Goal: Task Accomplishment & Management: Use online tool/utility

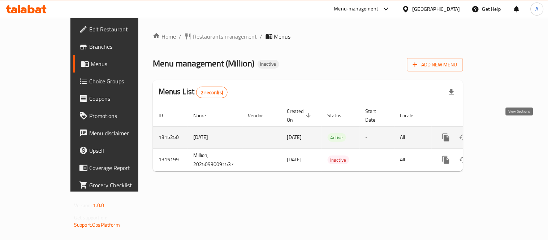
click at [502, 133] on icon "enhanced table" at bounding box center [497, 137] width 9 height 9
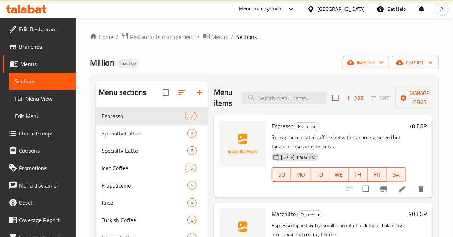
click at [316, 42] on div "Home / Restaurants management / Menus / Sections Million Inactive import export…" at bounding box center [264, 177] width 348 height 291
click at [293, 101] on input "search" at bounding box center [283, 98] width 85 height 13
paste input "Cappuccino"
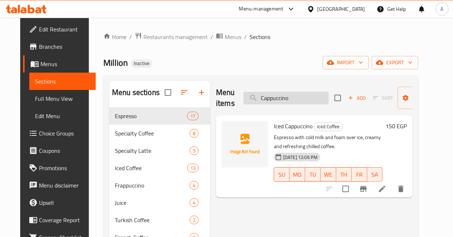
click at [314, 96] on input "Cappuccino" at bounding box center [285, 98] width 85 height 13
paste input "ramel Frappe"
click at [314, 96] on input "Caramel Frappe" at bounding box center [285, 98] width 85 height 13
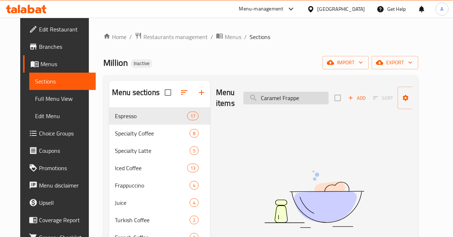
click at [290, 98] on input "Caramel Frappe" at bounding box center [285, 98] width 85 height 13
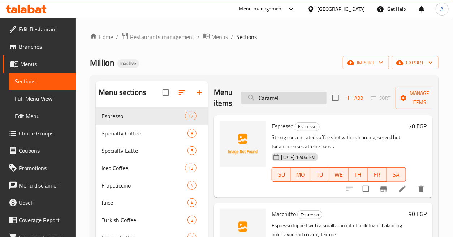
click at [303, 101] on input "Caramel" at bounding box center [283, 98] width 85 height 13
paste input "oconut Frappe"
click at [303, 101] on input "Coconut Frappe" at bounding box center [283, 98] width 85 height 13
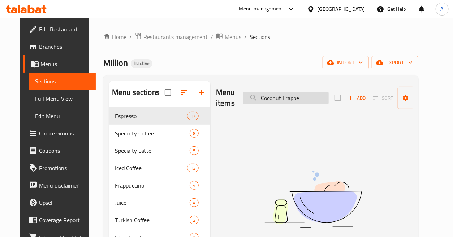
click at [291, 99] on input "Coconut Frappe" at bounding box center [285, 98] width 85 height 13
click at [289, 94] on input "Coconut" at bounding box center [285, 98] width 85 height 13
paste input "ffee Latte"
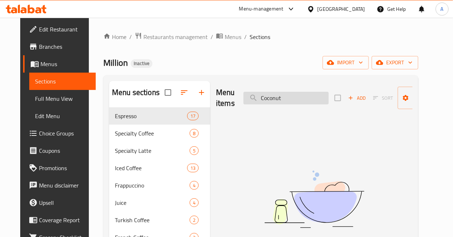
click at [289, 94] on input "Coconut" at bounding box center [285, 98] width 85 height 13
click at [277, 102] on input "Coffee Latte" at bounding box center [285, 98] width 85 height 13
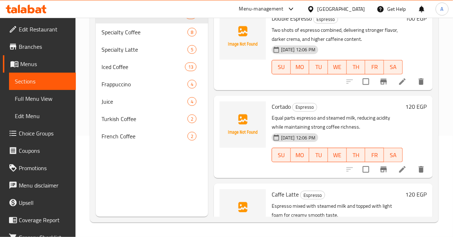
scroll to position [269, 0]
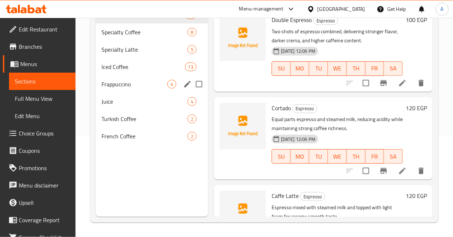
click at [121, 85] on span "Frappuccino" at bounding box center [134, 84] width 66 height 9
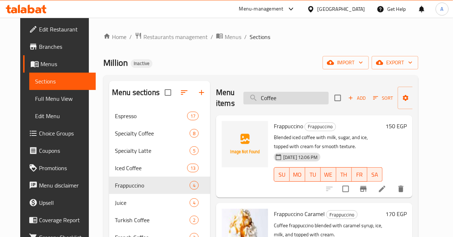
click at [298, 92] on input "Coffee" at bounding box center [285, 98] width 85 height 13
paste input "Latte"
click at [298, 92] on input "Coffee" at bounding box center [285, 98] width 85 height 13
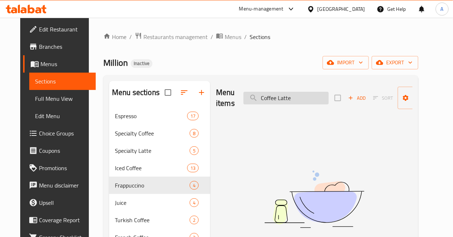
click at [283, 99] on input "Coffee Latte" at bounding box center [285, 98] width 85 height 13
click at [273, 98] on input "Coffee Latte" at bounding box center [285, 98] width 85 height 13
drag, startPoint x: 275, startPoint y: 96, endPoint x: 250, endPoint y: 104, distance: 26.0
click at [251, 104] on input "Coffee Latte" at bounding box center [285, 98] width 85 height 13
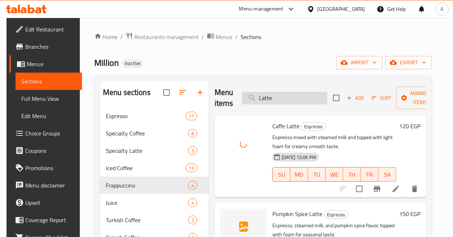
click at [306, 100] on input "Latte" at bounding box center [284, 98] width 85 height 13
paste input "cold americano"
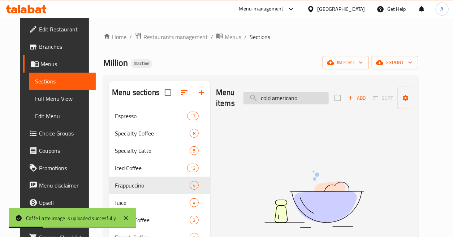
drag, startPoint x: 271, startPoint y: 98, endPoint x: 262, endPoint y: 99, distance: 9.8
click at [262, 99] on input "cold americano" at bounding box center [285, 98] width 85 height 13
click at [271, 99] on input "cold americano" at bounding box center [285, 98] width 85 height 13
drag, startPoint x: 269, startPoint y: 99, endPoint x: 242, endPoint y: 105, distance: 27.4
click at [242, 105] on div "Menu items cold americano Add Sort Manage items" at bounding box center [314, 98] width 196 height 34
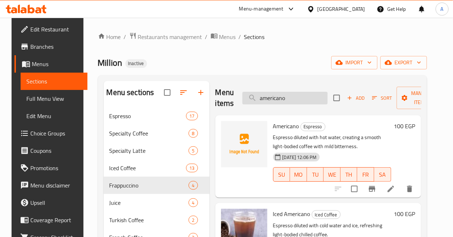
click at [279, 94] on input "americano" at bounding box center [284, 98] width 85 height 13
paste input "Cold Brew_"
click at [279, 94] on input "Cold Brew_" at bounding box center [284, 98] width 85 height 13
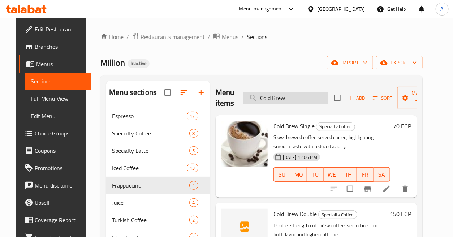
click at [311, 98] on input "Cold Brew" at bounding box center [285, 98] width 85 height 13
paste input "rtado"
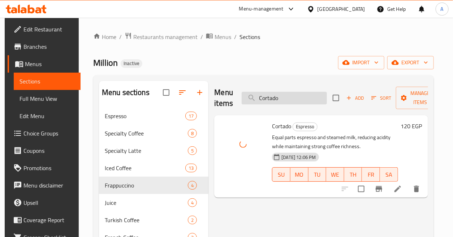
click at [304, 101] on input "Cortado" at bounding box center [284, 98] width 85 height 13
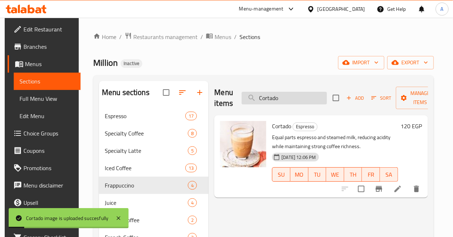
paste input "Espresso Macchiat"
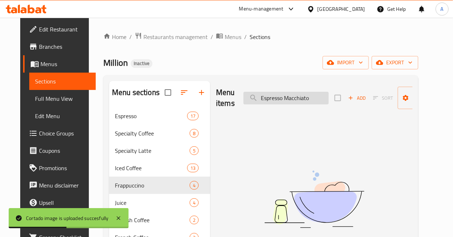
click at [300, 100] on input "Espresso Macchiato" at bounding box center [285, 98] width 85 height 13
click at [281, 99] on input "Espresso Macchiato" at bounding box center [285, 98] width 85 height 13
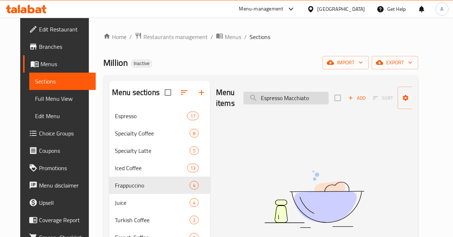
drag, startPoint x: 283, startPoint y: 97, endPoint x: 248, endPoint y: 100, distance: 34.8
click at [248, 100] on input "Espresso Macchiato" at bounding box center [285, 98] width 85 height 13
click at [277, 99] on input "Macchiato" at bounding box center [285, 98] width 85 height 13
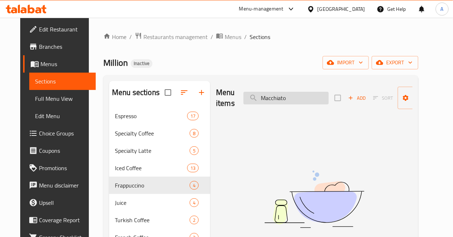
paste input "Espresso"
drag, startPoint x: 280, startPoint y: 99, endPoint x: 334, endPoint y: 103, distance: 54.3
click at [334, 103] on div "Menu items Espresso Macchiato Add Sort Manage items" at bounding box center [314, 98] width 196 height 34
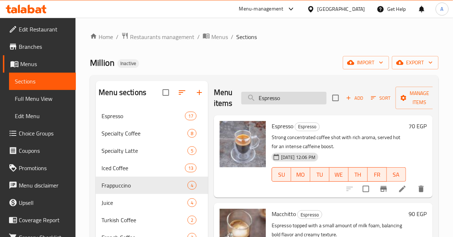
click at [314, 93] on input "Espresso" at bounding box center [283, 98] width 85 height 13
paste input "Flavour Tea"
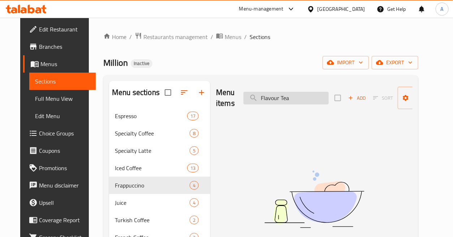
click at [302, 99] on input "Flavour Tea" at bounding box center [285, 98] width 85 height 13
click at [294, 98] on input "Flavour" at bounding box center [285, 98] width 85 height 13
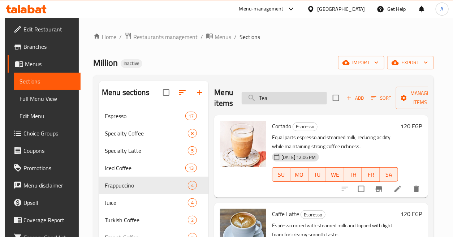
click at [314, 96] on input "Tea" at bounding box center [284, 98] width 85 height 13
paste input "French Coffee"
click at [314, 96] on input "French Coffee" at bounding box center [284, 98] width 85 height 13
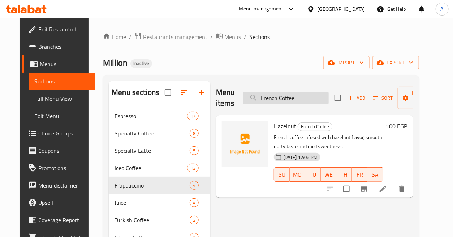
drag, startPoint x: 276, startPoint y: 98, endPoint x: 313, endPoint y: 103, distance: 37.5
click at [313, 103] on input "French Coffee" at bounding box center [285, 98] width 85 height 13
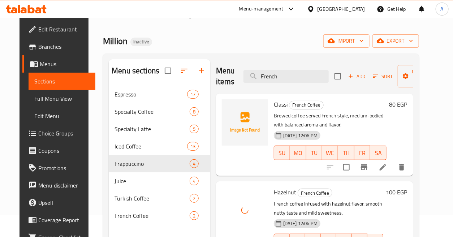
scroll to position [21, 0]
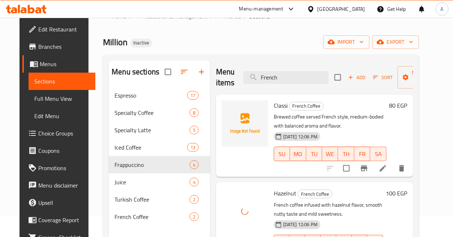
click at [363, 128] on p "Brewed coffee served French style, medium-bodied with balanced aroma and flavor." at bounding box center [330, 121] width 113 height 18
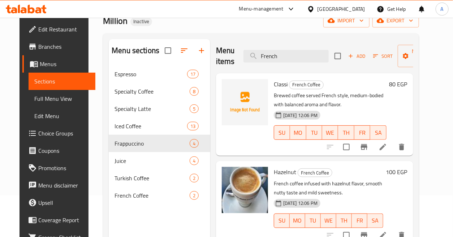
scroll to position [0, 0]
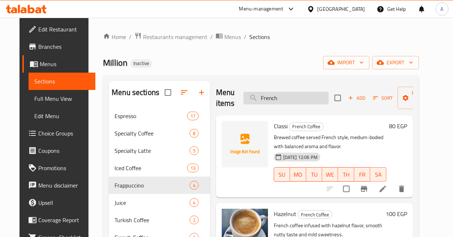
click at [299, 97] on input "French" at bounding box center [285, 98] width 85 height 13
paste input "Press"
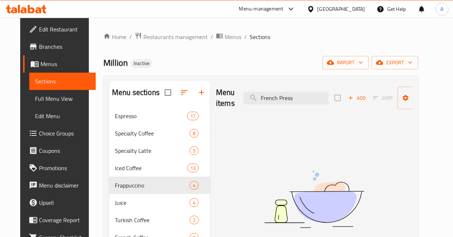
drag, startPoint x: 276, startPoint y: 98, endPoint x: 251, endPoint y: 105, distance: 26.1
click at [251, 105] on div "Menu items French Press Add Sort Manage items" at bounding box center [314, 98] width 196 height 34
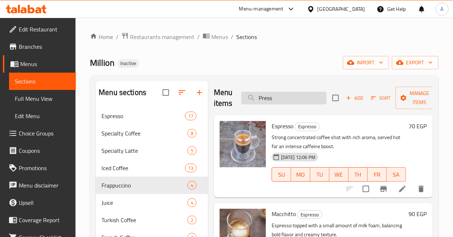
click at [305, 103] on input "Press" at bounding box center [283, 98] width 85 height 13
paste input "Hot Chocolate"
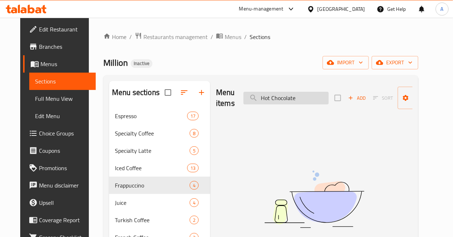
drag, startPoint x: 269, startPoint y: 97, endPoint x: 245, endPoint y: 100, distance: 24.6
click at [247, 100] on input "Hot Chocolate" at bounding box center [285, 98] width 85 height 13
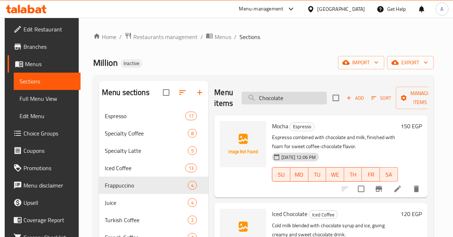
click at [277, 99] on input "Chocolate" at bounding box center [284, 98] width 85 height 13
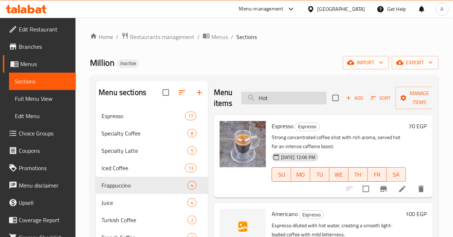
click at [287, 98] on input "Hot" at bounding box center [283, 98] width 85 height 13
paste input "Ice Blueberry Frappe"
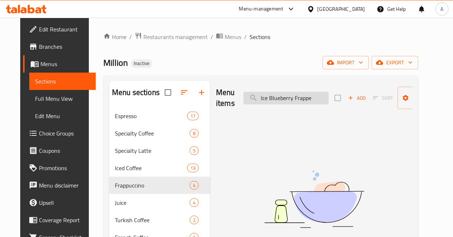
click at [300, 96] on input "Ice Blueberry Frappe" at bounding box center [285, 98] width 85 height 13
click at [295, 96] on input "Ice Blueberry" at bounding box center [285, 98] width 85 height 13
paste input "Caramel Macchiato"
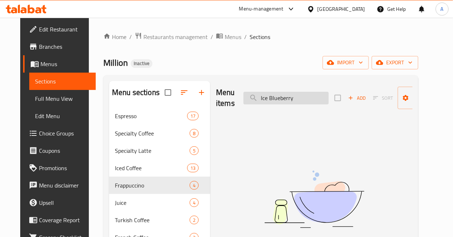
click at [295, 96] on input "Ice Blueberry" at bounding box center [285, 98] width 85 height 13
click at [299, 99] on input "Ice Caramel Macchiato" at bounding box center [285, 98] width 85 height 13
click at [292, 100] on input "Ice Caramel" at bounding box center [285, 98] width 85 height 13
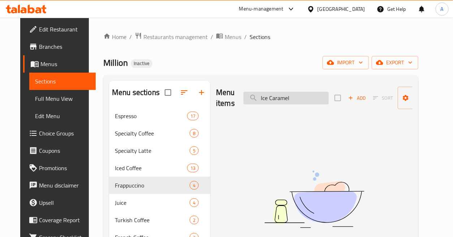
click at [292, 100] on input "Ice Caramel" at bounding box center [285, 98] width 85 height 13
paste input "Latte"
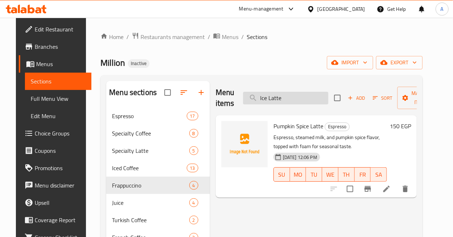
click at [289, 98] on input "Ice Latte" at bounding box center [285, 98] width 85 height 13
paste input "Mocha Frapp"
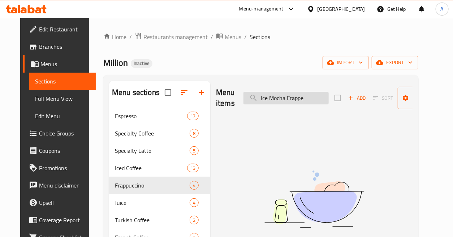
click at [296, 100] on input "Ice Mocha Frappe" at bounding box center [285, 98] width 85 height 13
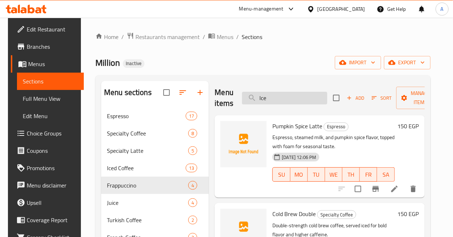
click at [302, 100] on input "Ice" at bounding box center [284, 98] width 85 height 13
paste input "Pistachio Latte"
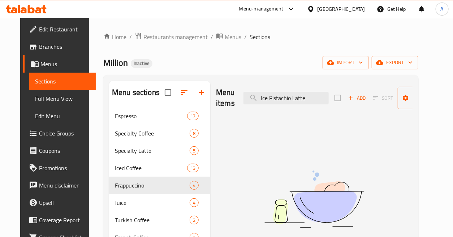
drag, startPoint x: 290, startPoint y: 96, endPoint x: 231, endPoint y: 109, distance: 60.7
click at [241, 106] on div "Menu items Ice Pistachio Latte Add Sort Manage items" at bounding box center [314, 98] width 196 height 34
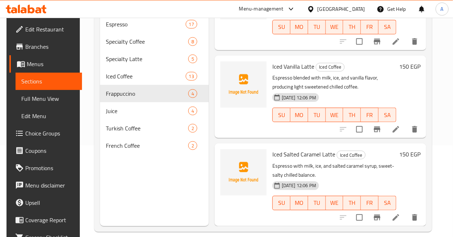
scroll to position [101, 0]
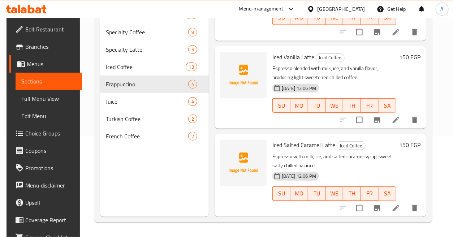
type input "Latte"
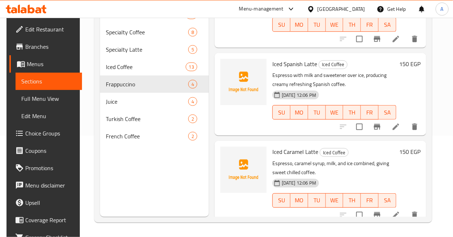
scroll to position [915, 0]
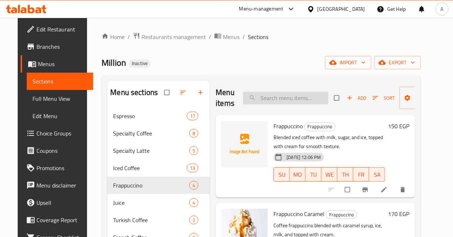
click at [293, 99] on input "search" at bounding box center [285, 98] width 85 height 13
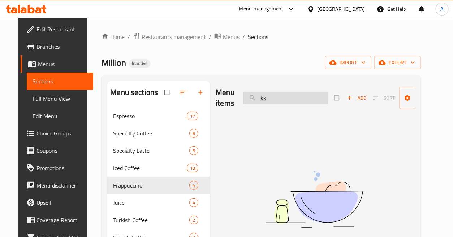
type input "k"
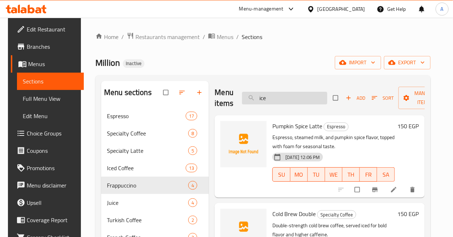
click at [305, 97] on input "ice" at bounding box center [284, 98] width 85 height 13
paste input "Ice Caramel Macchiato"
click at [305, 97] on input "Ice Caramel Macchiato" at bounding box center [284, 98] width 85 height 13
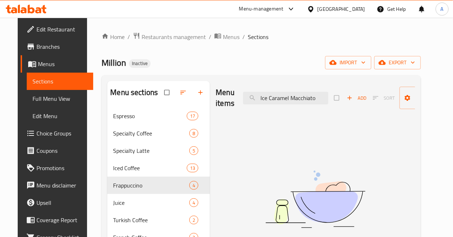
drag, startPoint x: 286, startPoint y: 98, endPoint x: 361, endPoint y: 105, distance: 75.4
click at [361, 105] on div "Menu items Ice Caramel Macchiato Add Sort Manage items" at bounding box center [315, 98] width 199 height 34
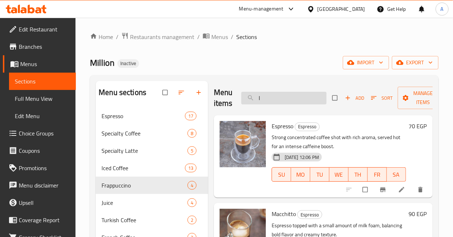
click at [290, 100] on input "I" at bounding box center [283, 98] width 85 height 13
paste input "ce Spanish Latte"
click at [290, 100] on input "Ice Spanish Latte" at bounding box center [283, 98] width 85 height 13
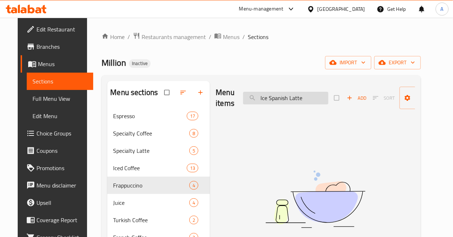
click at [305, 104] on input "Ice Spanish Latte" at bounding box center [285, 98] width 85 height 13
paste input "V60"
click at [305, 104] on input "Ice V60" at bounding box center [285, 98] width 85 height 13
drag, startPoint x: 265, startPoint y: 96, endPoint x: 243, endPoint y: 96, distance: 22.0
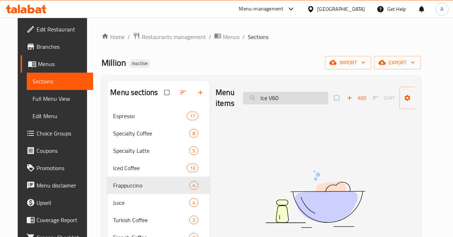
click at [243, 96] on input "Ice V60" at bounding box center [285, 98] width 85 height 13
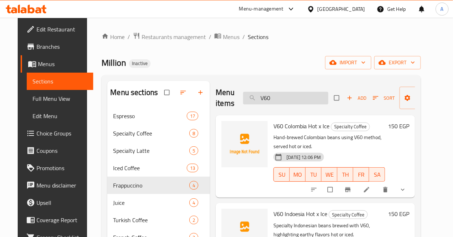
click at [262, 99] on input "V60" at bounding box center [285, 98] width 85 height 13
click at [313, 98] on input "V60" at bounding box center [285, 98] width 85 height 13
paste input "Ice White Mocha"
click at [313, 98] on input "Ice White Mocha" at bounding box center [285, 98] width 85 height 13
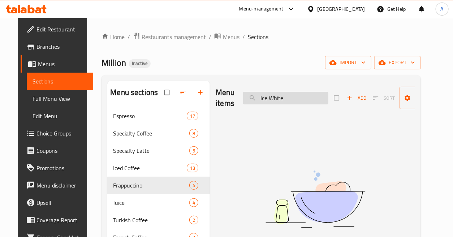
click at [275, 99] on input "Ice White" at bounding box center [285, 98] width 85 height 13
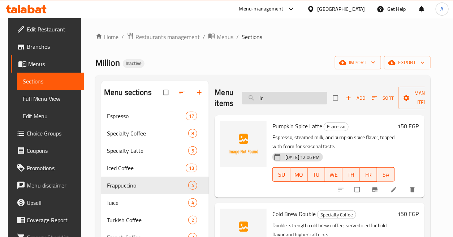
type input "I"
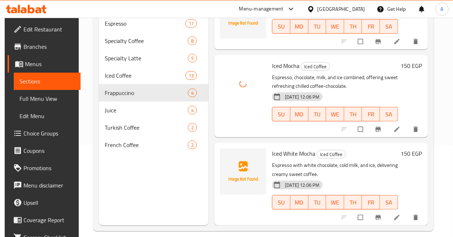
scroll to position [101, 0]
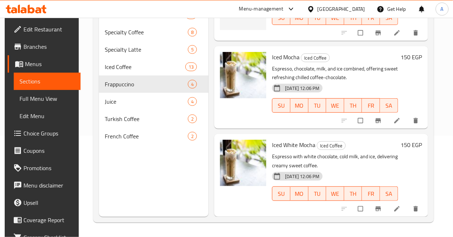
click at [300, 139] on span "Iced White Mocha" at bounding box center [293, 144] width 43 height 11
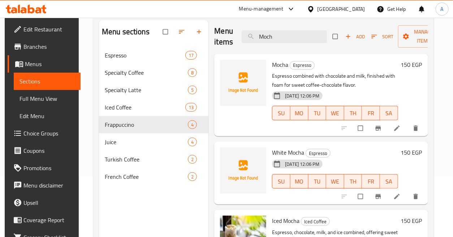
scroll to position [0, 0]
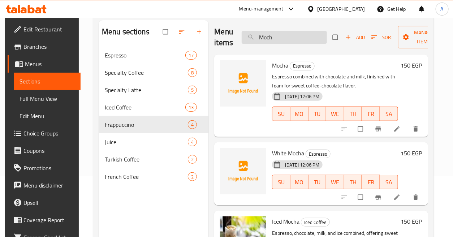
click at [306, 39] on input "Moch" at bounding box center [284, 37] width 85 height 13
paste input "Ice White Mocha"
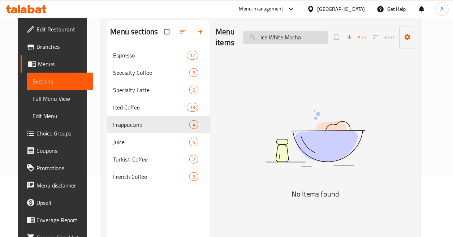
click at [306, 39] on input "Ice White Mocha" at bounding box center [285, 37] width 85 height 13
click at [268, 40] on input "Ice White Mocha" at bounding box center [285, 37] width 85 height 13
drag, startPoint x: 287, startPoint y: 33, endPoint x: 336, endPoint y: 36, distance: 49.9
click at [336, 36] on div "Menu items Ice White Mocha Add Sort Manage items" at bounding box center [315, 37] width 199 height 34
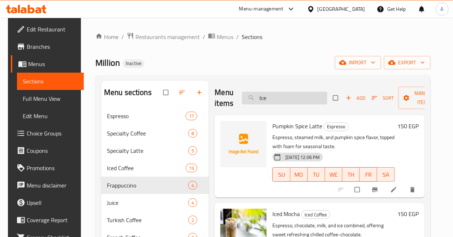
click at [292, 96] on input "Ice" at bounding box center [284, 98] width 85 height 13
paste input "Kalita"
click at [292, 96] on input "Ice" at bounding box center [284, 98] width 85 height 13
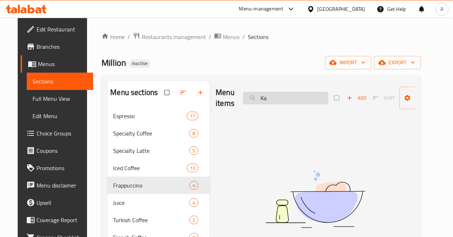
type input "K"
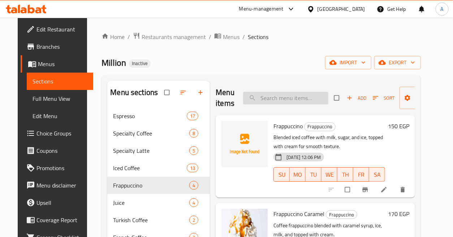
click at [269, 100] on input "search" at bounding box center [285, 98] width 85 height 13
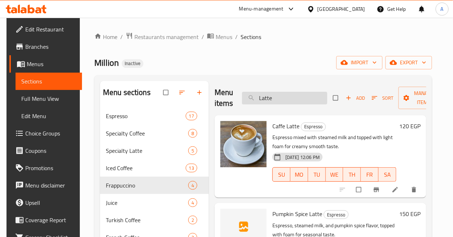
click at [292, 99] on input "Latte" at bounding box center [284, 98] width 85 height 13
paste input "White chocolate mocha"
click at [292, 99] on input "White chocolate mocha" at bounding box center [284, 98] width 85 height 13
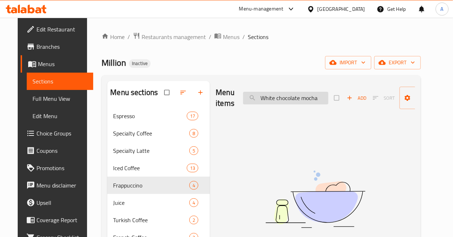
click at [302, 98] on input "White chocolate mocha" at bounding box center [285, 98] width 85 height 13
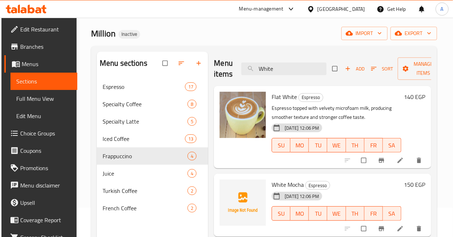
scroll to position [21, 0]
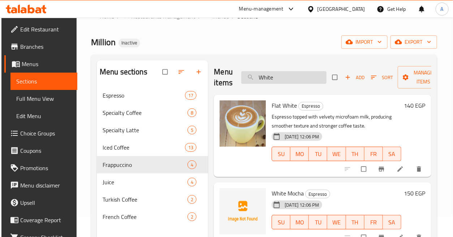
click at [288, 76] on input "White" at bounding box center [283, 77] width 85 height 13
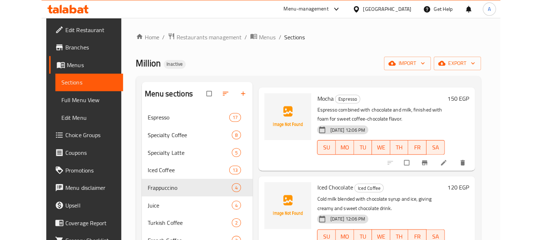
scroll to position [0, 0]
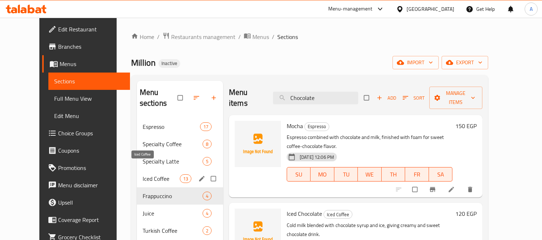
click at [145, 174] on span "Iced Coffee" at bounding box center [161, 178] width 37 height 9
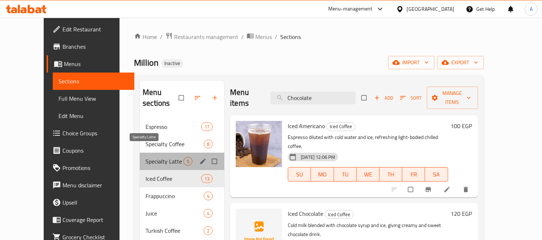
click at [146, 157] on span "Specialty Latte" at bounding box center [164, 161] width 38 height 9
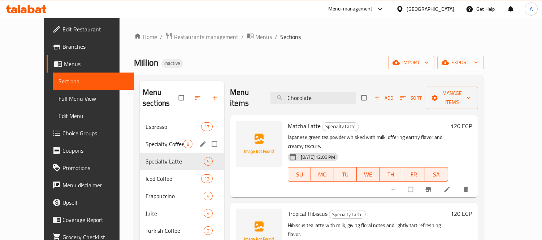
click at [145, 140] on span "Specialty Coffee" at bounding box center [164, 144] width 38 height 9
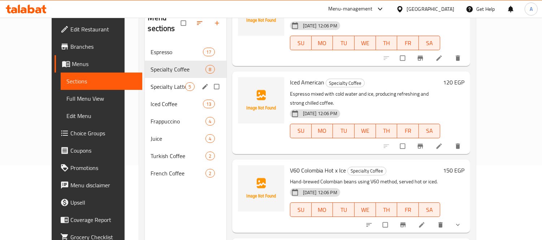
scroll to position [61, 0]
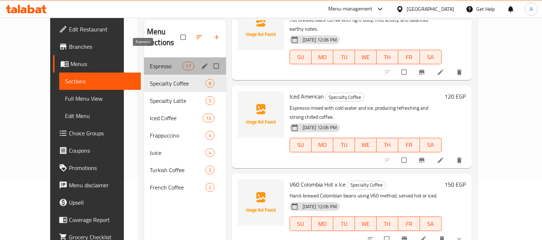
click at [150, 62] on span "Espresso" at bounding box center [166, 66] width 32 height 9
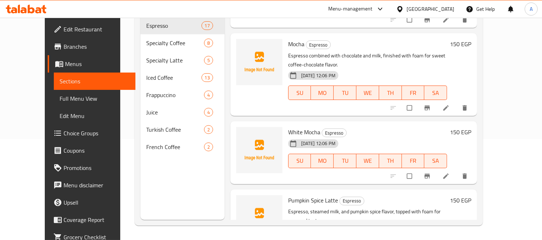
scroll to position [604, 0]
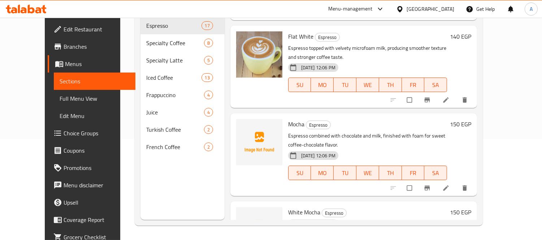
click at [304, 207] on span "White Mocha" at bounding box center [304, 212] width 32 height 11
copy h6 "Mocha"
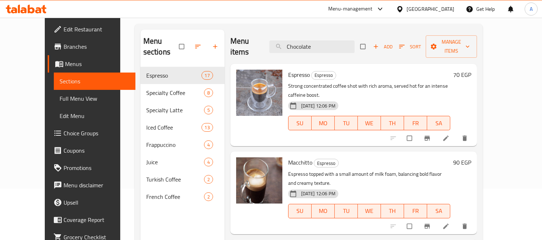
scroll to position [0, 0]
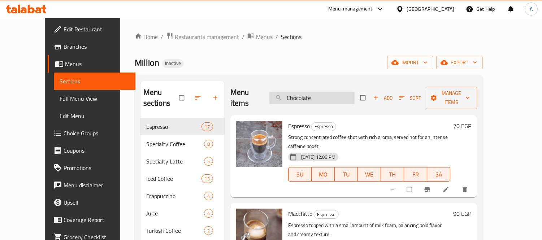
click at [334, 92] on input "Chocolate" at bounding box center [311, 98] width 85 height 13
paste input "Mocha"
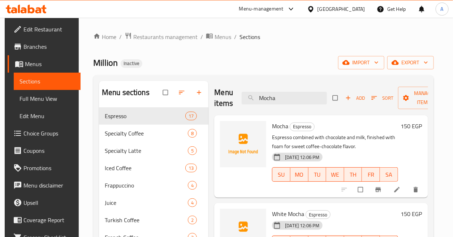
click at [287, 91] on div "Menu items Mocha Add Sort Manage items" at bounding box center [320, 98] width 213 height 34
click at [288, 95] on input "Mocha" at bounding box center [284, 98] width 85 height 13
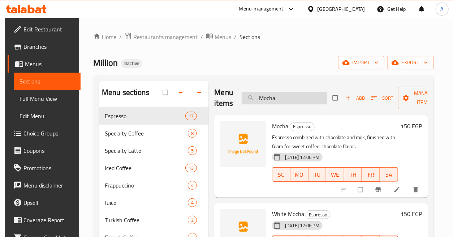
click at [293, 96] on input "Mocha" at bounding box center [284, 98] width 85 height 13
paste input "Soft Drink"
click at [293, 96] on input "Soft Drink" at bounding box center [284, 98] width 85 height 13
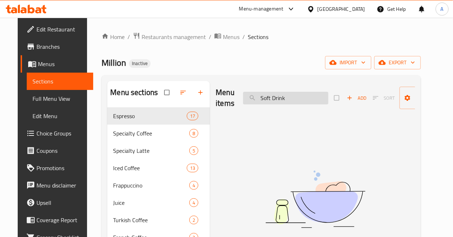
click at [307, 99] on input "Soft Drink" at bounding box center [285, 98] width 85 height 13
paste input "panish Latte"
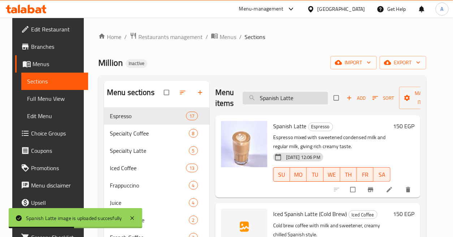
click at [314, 99] on input "Spanish Latte" at bounding box center [285, 98] width 85 height 13
paste input "Tea"
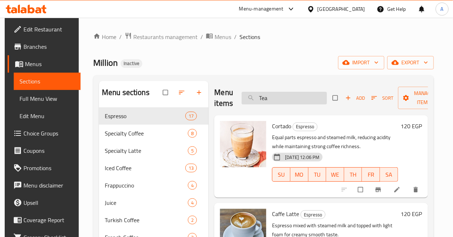
click at [305, 99] on input "Tea" at bounding box center [284, 98] width 85 height 13
paste input "urkish Coffee"
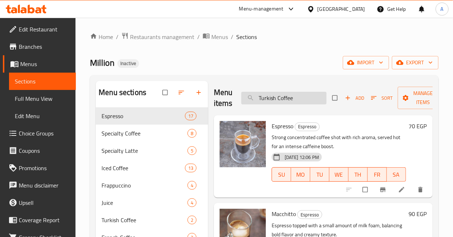
click at [303, 99] on input "Turkish Coffee" at bounding box center [283, 98] width 85 height 13
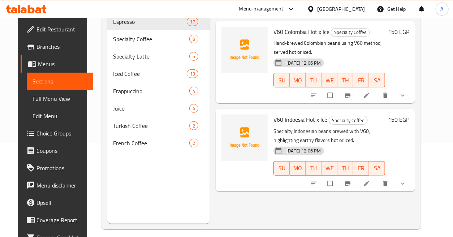
scroll to position [101, 0]
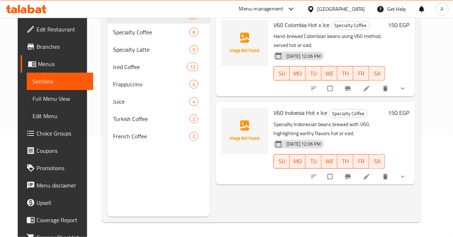
click at [406, 174] on icon "show more" at bounding box center [402, 176] width 7 height 7
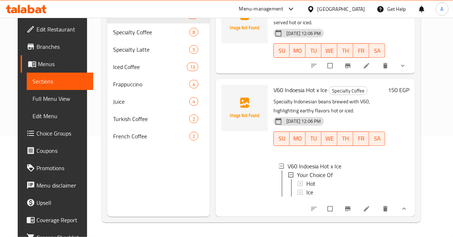
scroll to position [0, 0]
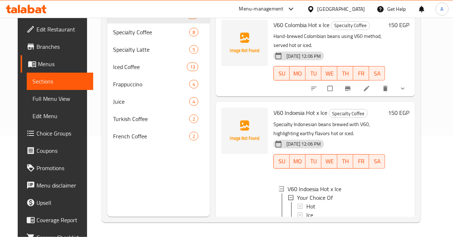
click at [406, 88] on icon "show more" at bounding box center [402, 88] width 7 height 7
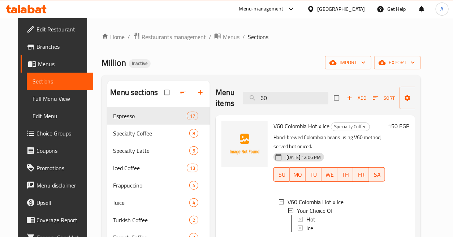
click at [304, 125] on span "V60 Colombia Hot x Ice" at bounding box center [301, 126] width 56 height 11
click at [272, 45] on div "Home / Restaurants management / Menus / Sections Million Inactive import export…" at bounding box center [260, 177] width 319 height 291
click at [279, 95] on input "60" at bounding box center [285, 98] width 85 height 13
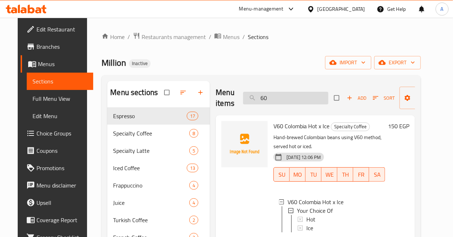
click at [279, 95] on input "60" at bounding box center [285, 98] width 85 height 13
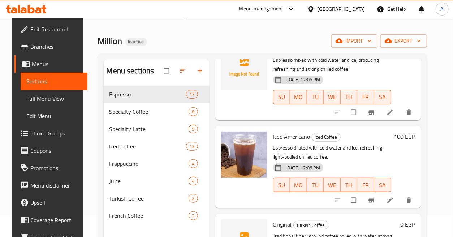
scroll to position [101, 0]
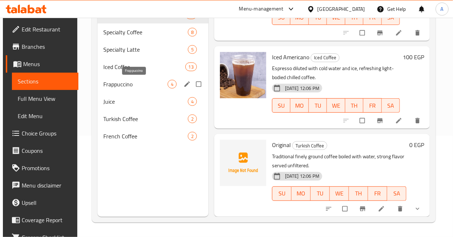
click at [135, 85] on span "Frappuccino" at bounding box center [135, 84] width 64 height 9
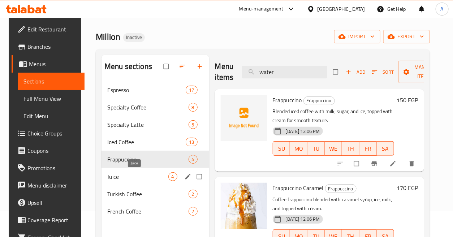
scroll to position [40, 0]
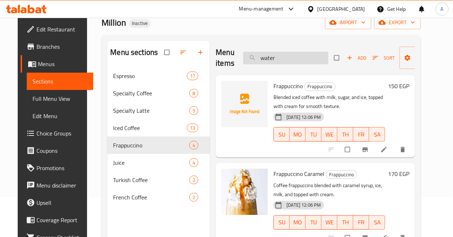
click at [286, 61] on input "water" at bounding box center [285, 58] width 85 height 13
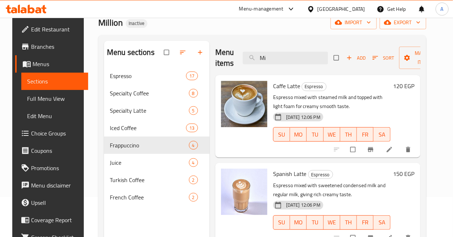
type input "M"
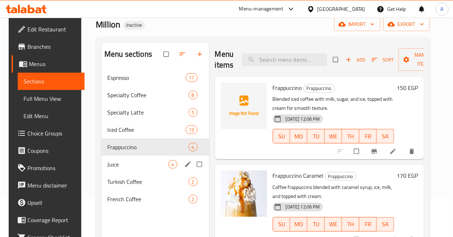
scroll to position [0, 0]
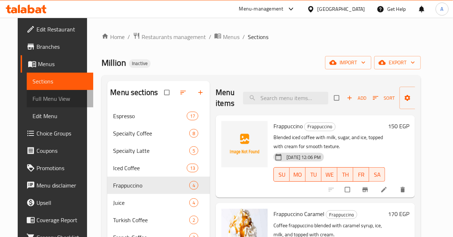
click at [47, 95] on span "Full Menu View" at bounding box center [59, 98] width 55 height 9
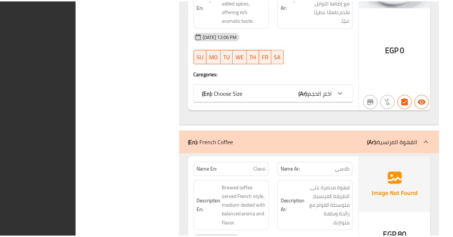
scroll to position [7373, 0]
